Goal: Find specific page/section: Find specific page/section

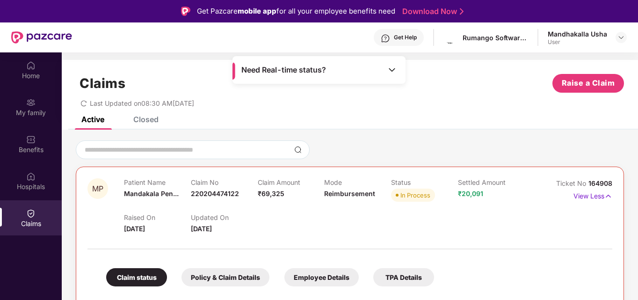
scroll to position [17, 0]
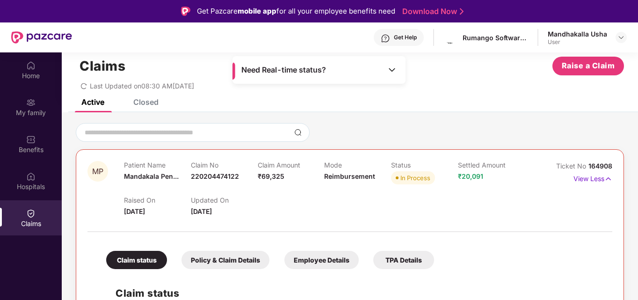
click at [142, 102] on div "Closed" at bounding box center [145, 101] width 25 height 9
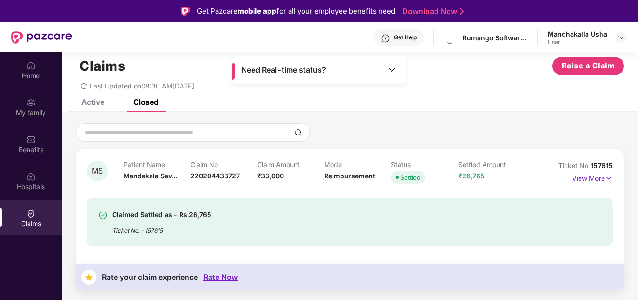
click at [94, 104] on div "Active" at bounding box center [92, 101] width 23 height 9
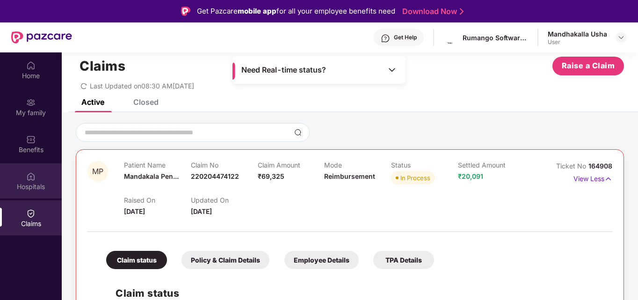
click at [24, 182] on div "Hospitals" at bounding box center [31, 186] width 62 height 9
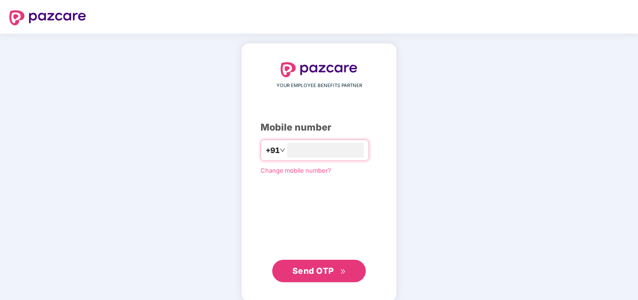
type input "**********"
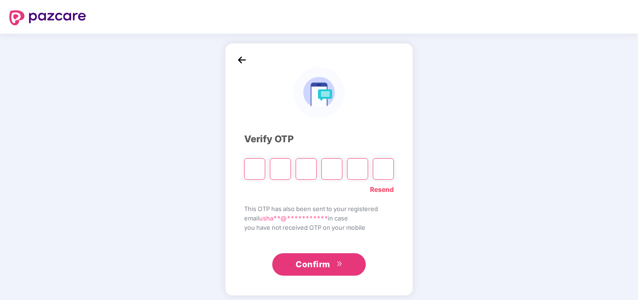
paste input "*"
type input "*"
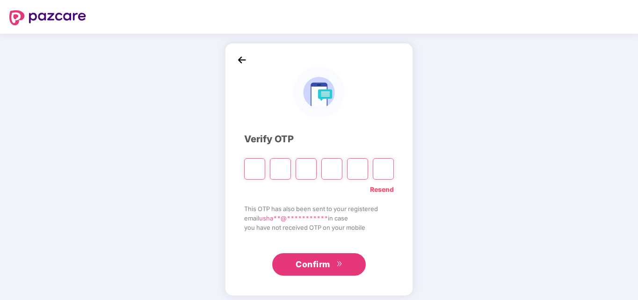
type input "*"
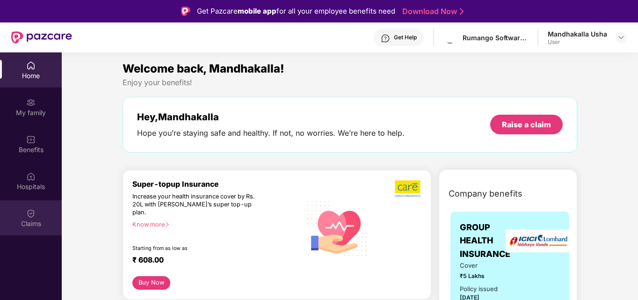
click at [35, 219] on div "Claims" at bounding box center [31, 223] width 62 height 9
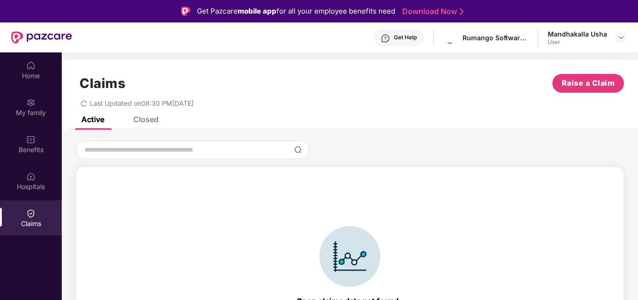
click at [145, 121] on div "Closed" at bounding box center [145, 119] width 25 height 9
